Goal: Transaction & Acquisition: Subscribe to service/newsletter

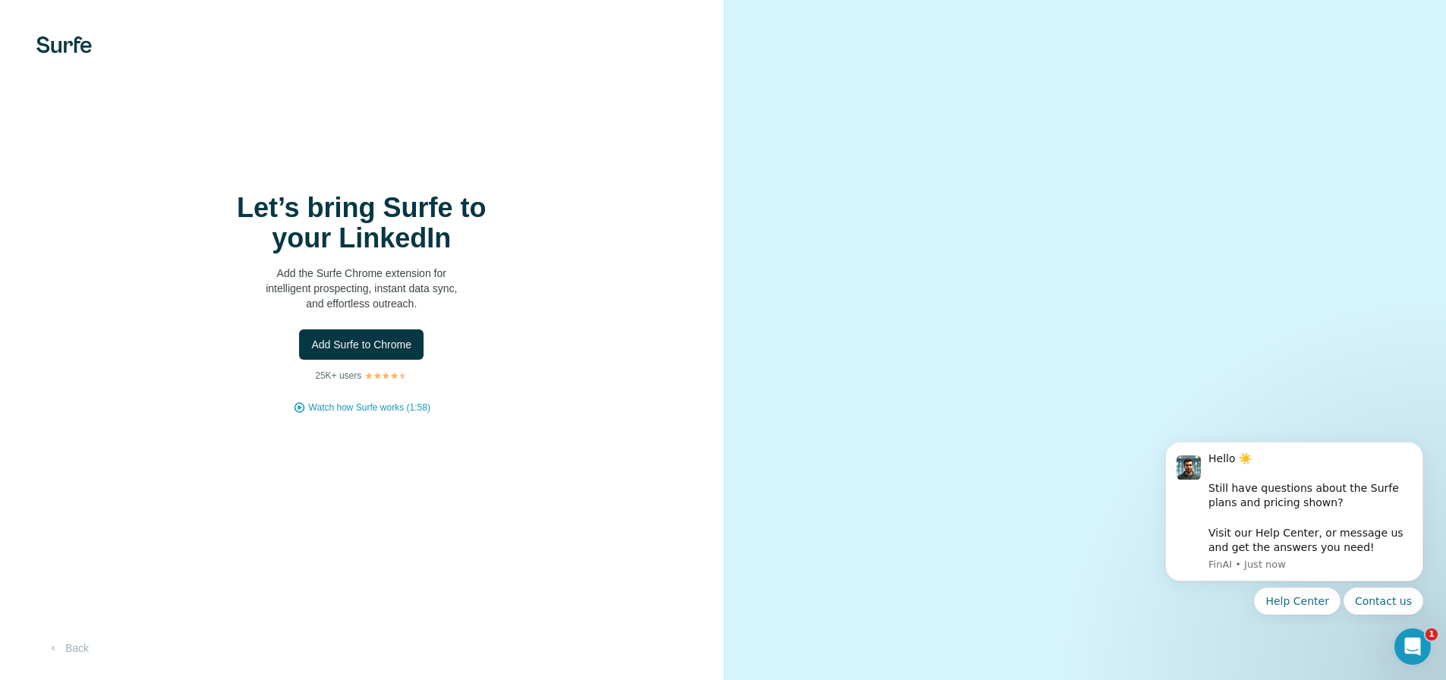
click at [394, 352] on span "Add Surfe to Chrome" at bounding box center [361, 344] width 100 height 15
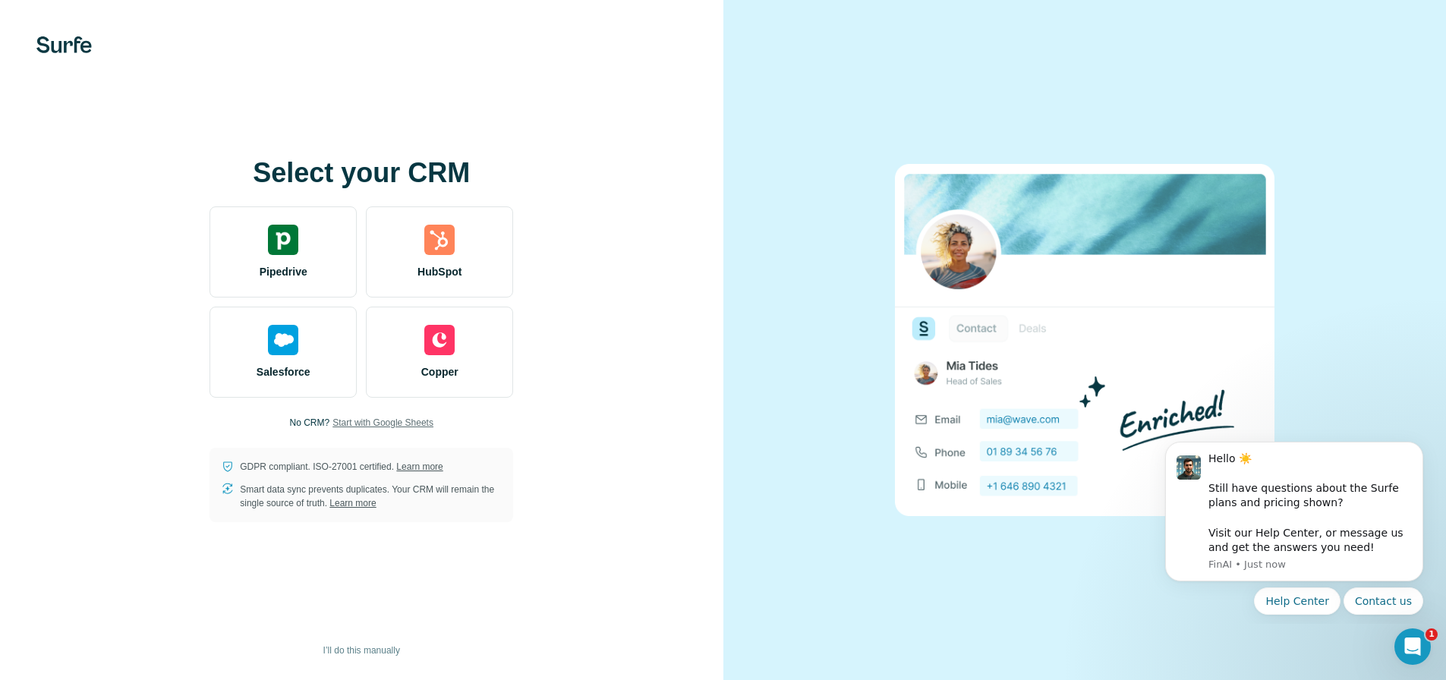
click at [398, 430] on span "Start with Google Sheets" at bounding box center [382, 423] width 101 height 14
click at [486, 451] on div "Select your CRM Pipedrive HubSpot Salesforce Copper No CRM? Start with Google S…" at bounding box center [361, 340] width 663 height 364
click at [414, 417] on span "Start with Google Sheets" at bounding box center [382, 423] width 101 height 14
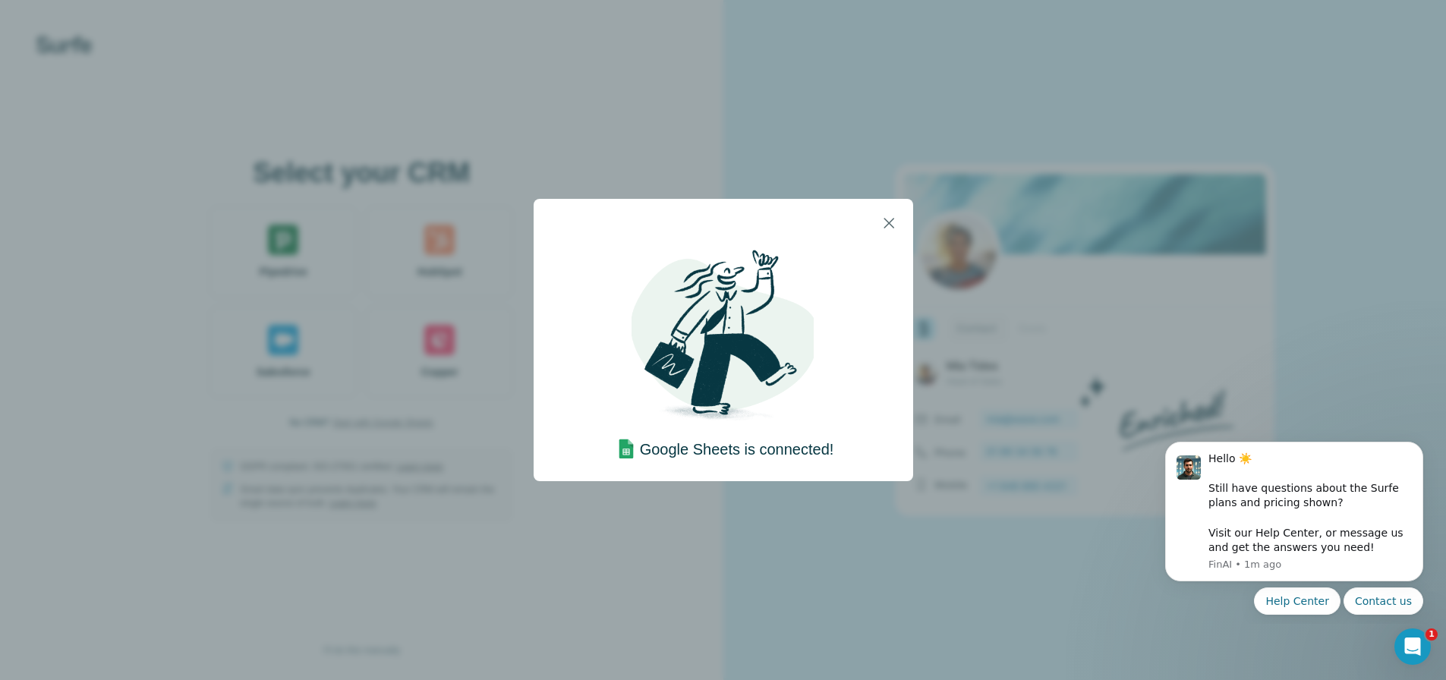
click at [867, 223] on div at bounding box center [723, 223] width 379 height 49
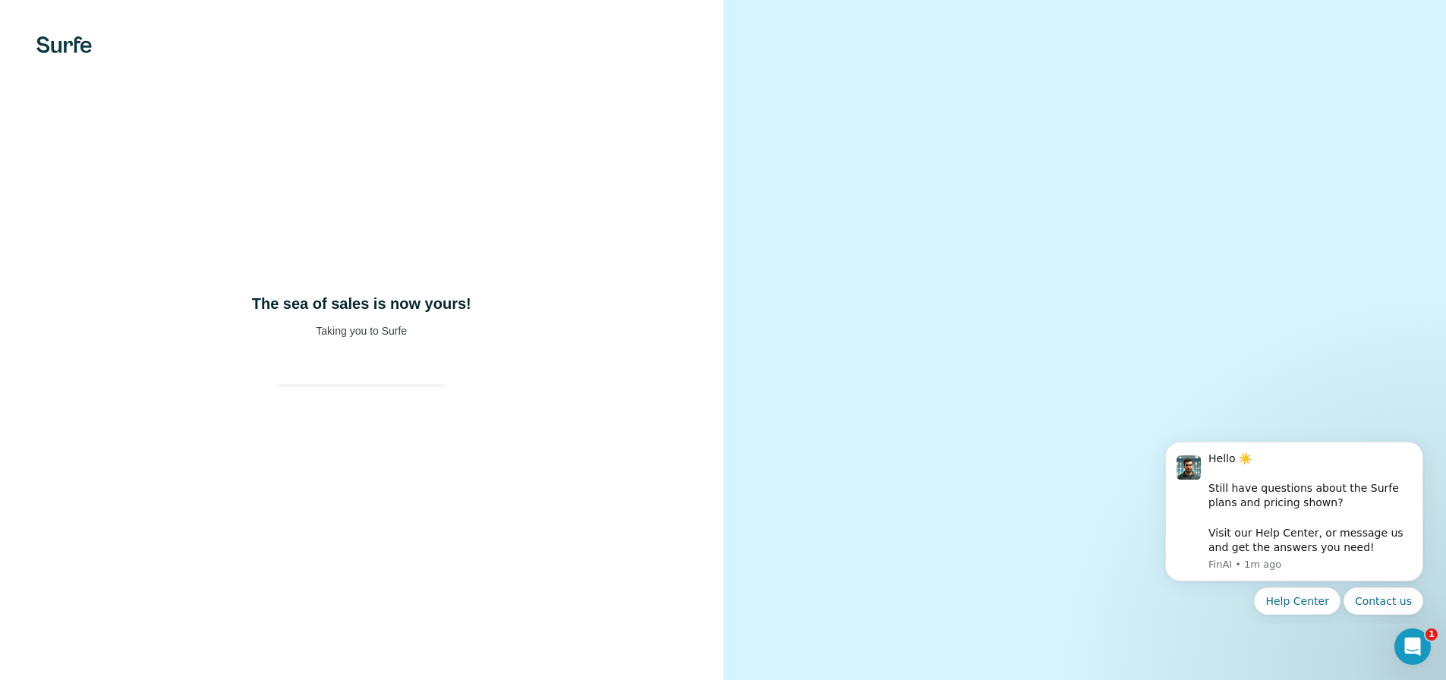
click at [885, 222] on video at bounding box center [1084, 339] width 546 height 273
